Goal: Information Seeking & Learning: Learn about a topic

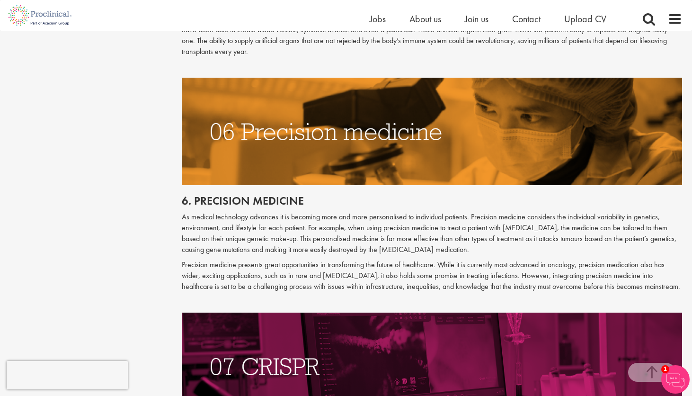
scroll to position [1774, 0]
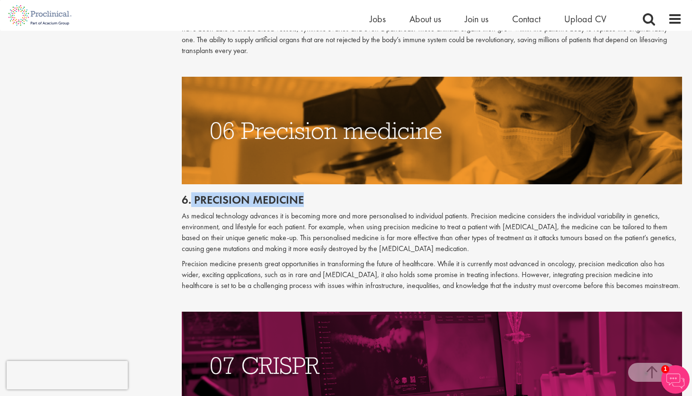
drag, startPoint x: 309, startPoint y: 185, endPoint x: 191, endPoint y: 190, distance: 118.0
click at [190, 194] on h2 "6. Precision medicine" at bounding box center [432, 200] width 501 height 12
copy h2 "Precision medicine"
drag, startPoint x: 177, startPoint y: 209, endPoint x: 646, endPoint y: 276, distance: 474.4
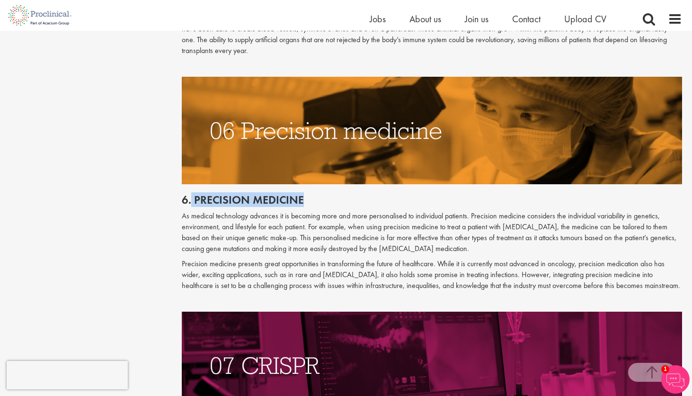
copy div "Lo ipsumdo sitametcon adipisci el se doeiusmo temp inc utla etdoloremagn al eni…"
click at [380, 77] on img at bounding box center [432, 130] width 501 height 107
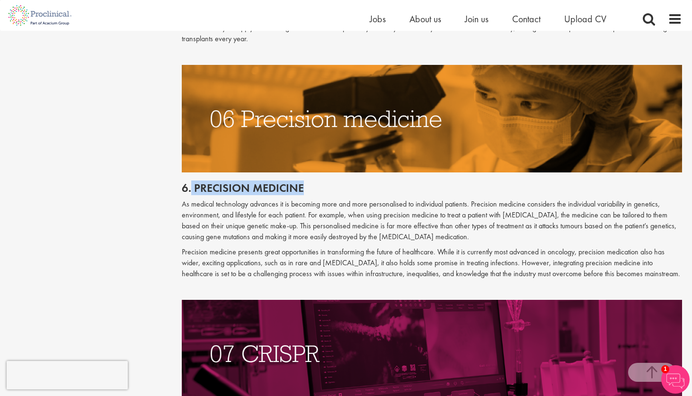
scroll to position [1794, 0]
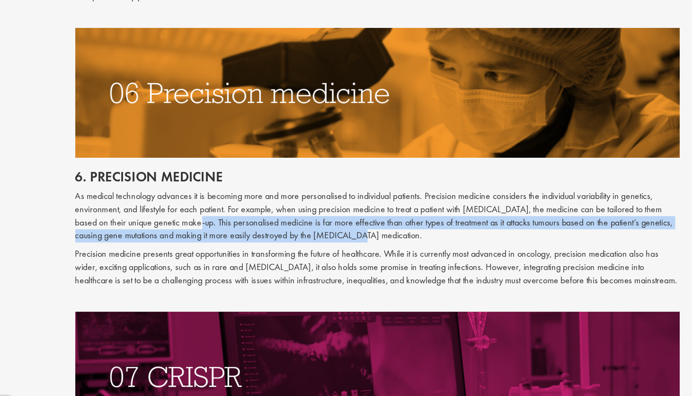
drag, startPoint x: 260, startPoint y: 206, endPoint x: 403, endPoint y: 218, distance: 143.4
click at [403, 218] on p "As medical technology advances it is becoming more and more personalised to ind…" at bounding box center [432, 211] width 501 height 43
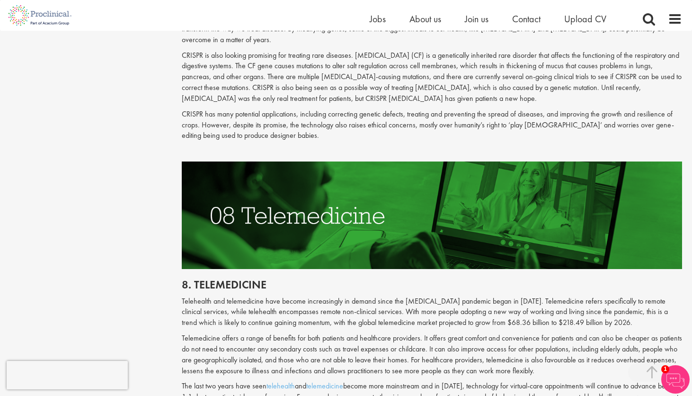
scroll to position [2335, 0]
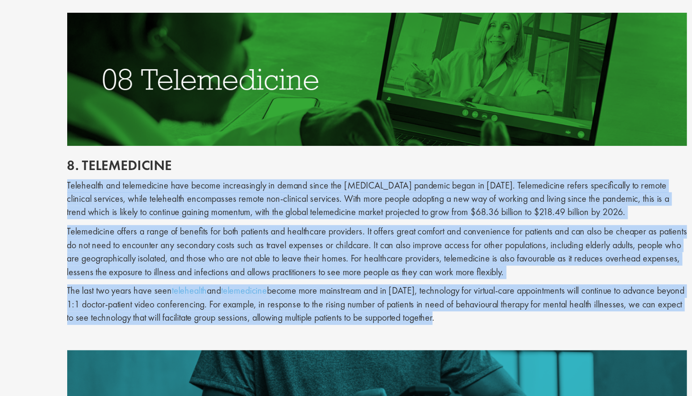
drag, startPoint x: 179, startPoint y: 158, endPoint x: 511, endPoint y: 271, distance: 350.6
copy div "Telehealth and telemedicine have become increasingly in demand since the [MEDIC…"
click at [511, 271] on p "The last two years have seen telehealth and telemedicine become more mainstream…" at bounding box center [432, 278] width 501 height 33
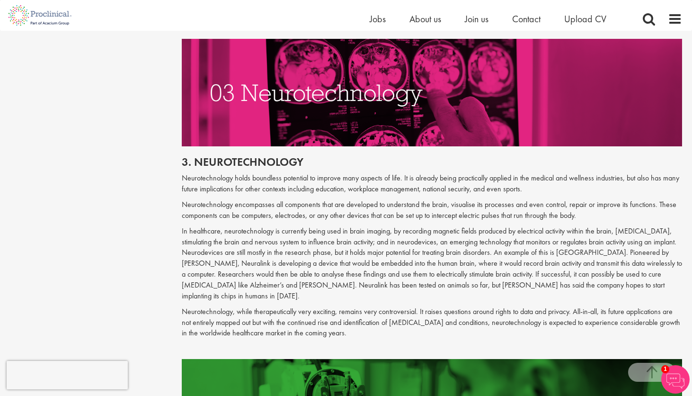
scroll to position [959, 0]
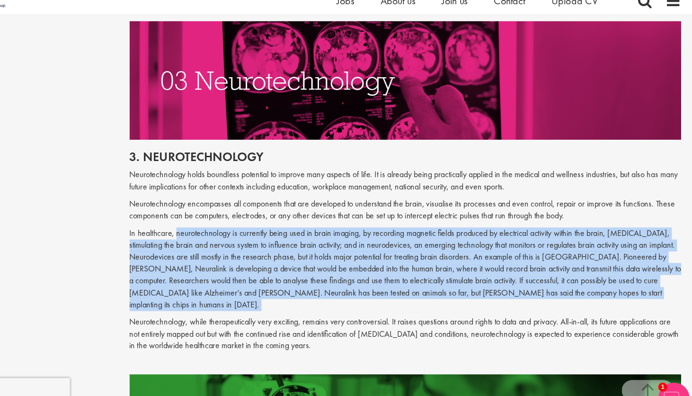
drag, startPoint x: 224, startPoint y: 234, endPoint x: 407, endPoint y: 290, distance: 191.1
click at [407, 290] on div "3. Neurotechnology Neurotechnology holds boundless potential to improve many as…" at bounding box center [432, 251] width 515 height 213
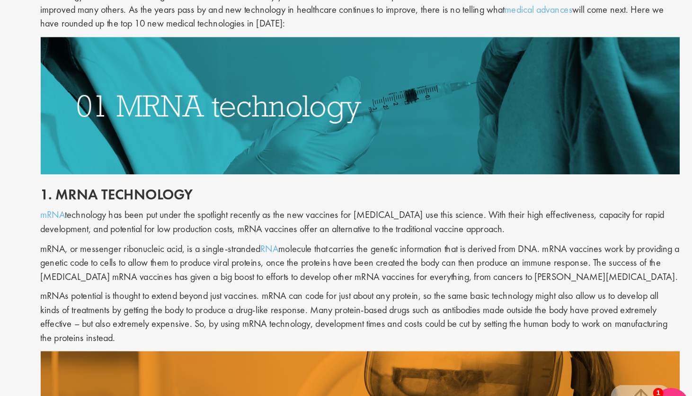
scroll to position [421, 0]
